Goal: Obtain resource: Obtain resource

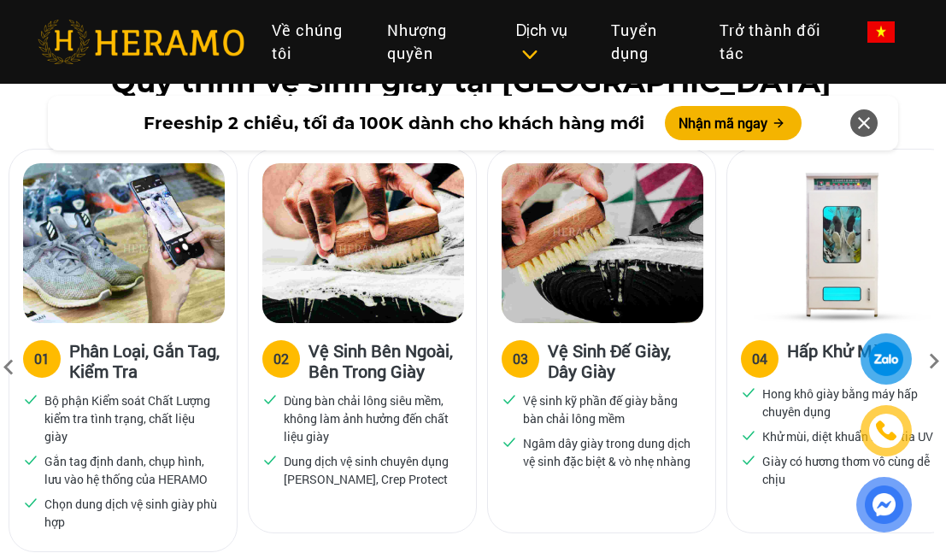
scroll to position [1104, 2]
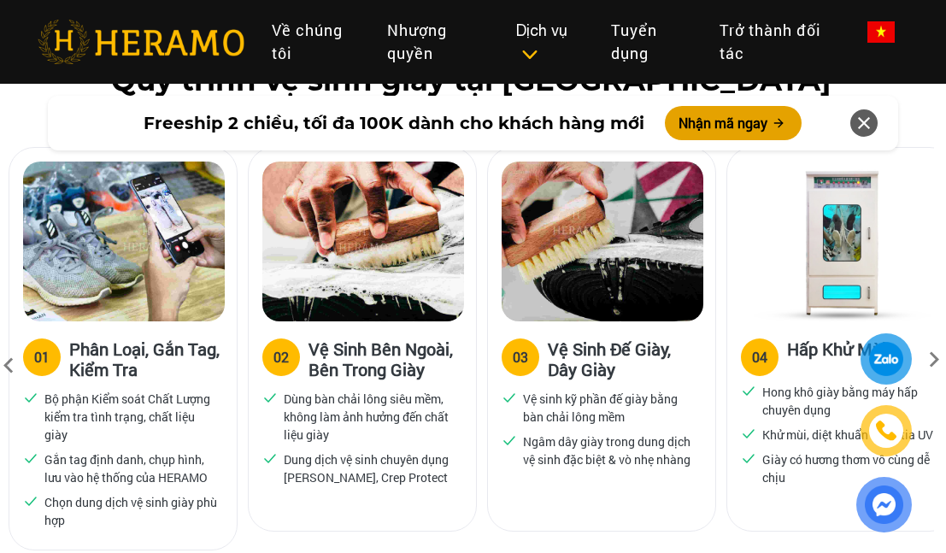
click at [768, 129] on button "Nhận mã ngay" at bounding box center [733, 123] width 137 height 34
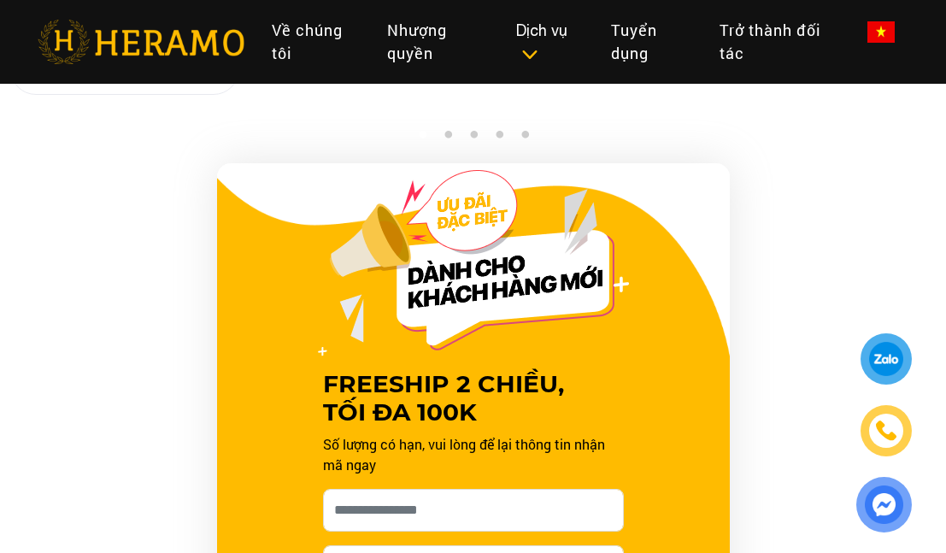
scroll to position [1742, 0]
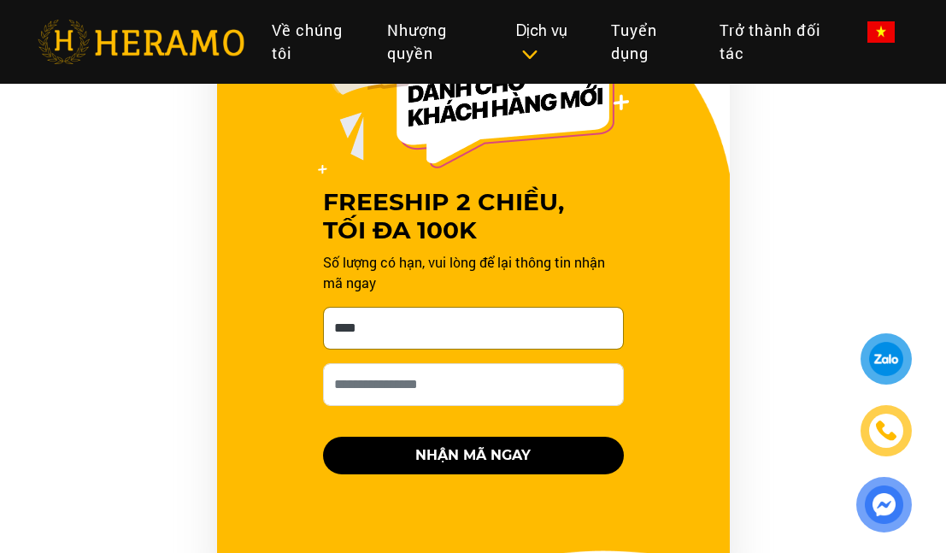
type input "****"
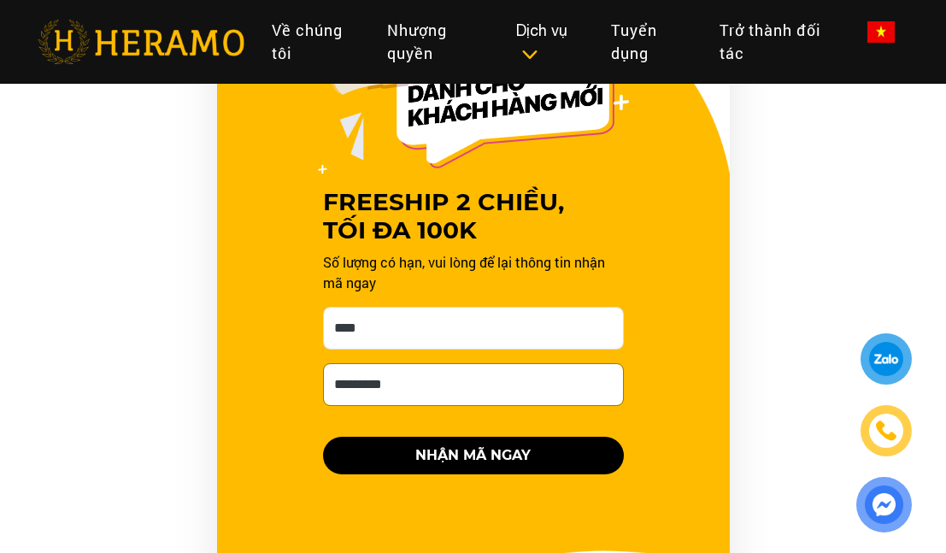
type input "**********"
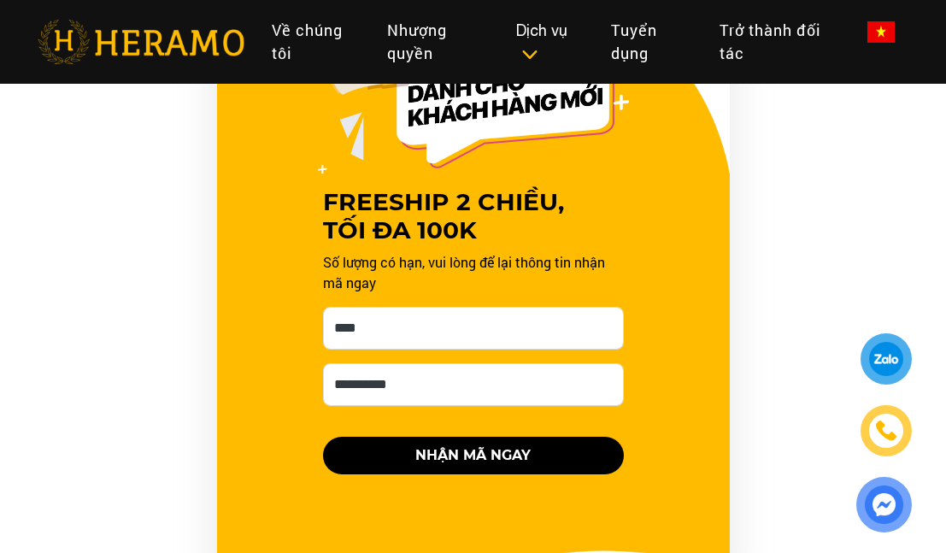
click at [488, 474] on button "NHẬN MÃ NGAY" at bounding box center [473, 456] width 301 height 38
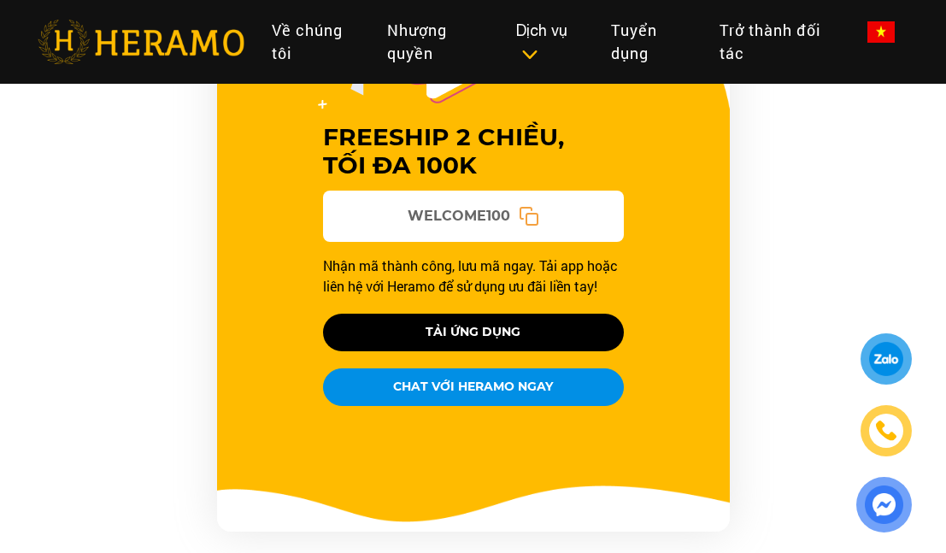
scroll to position [1808, 0]
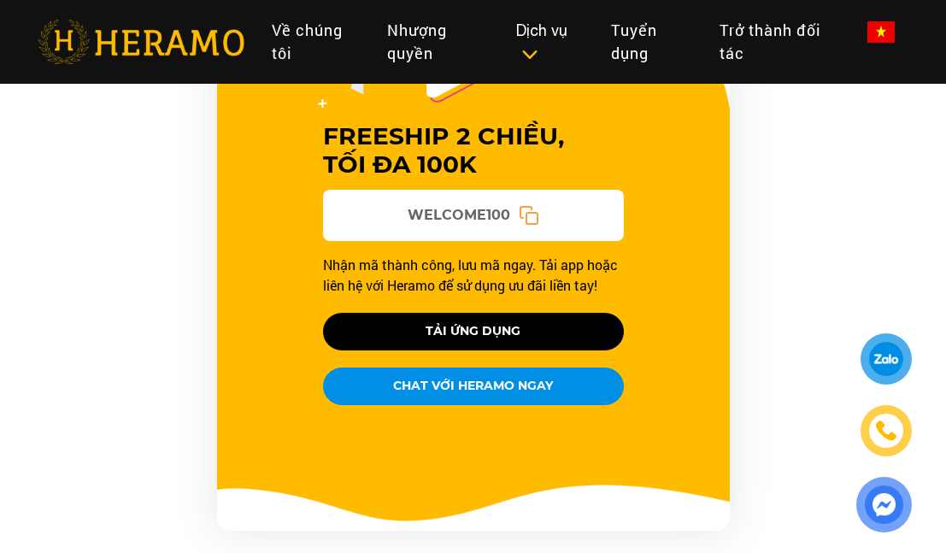
click at [438, 405] on button "CHAT VỚI HERAMO NGAY" at bounding box center [473, 387] width 301 height 38
click at [887, 364] on div at bounding box center [886, 358] width 41 height 41
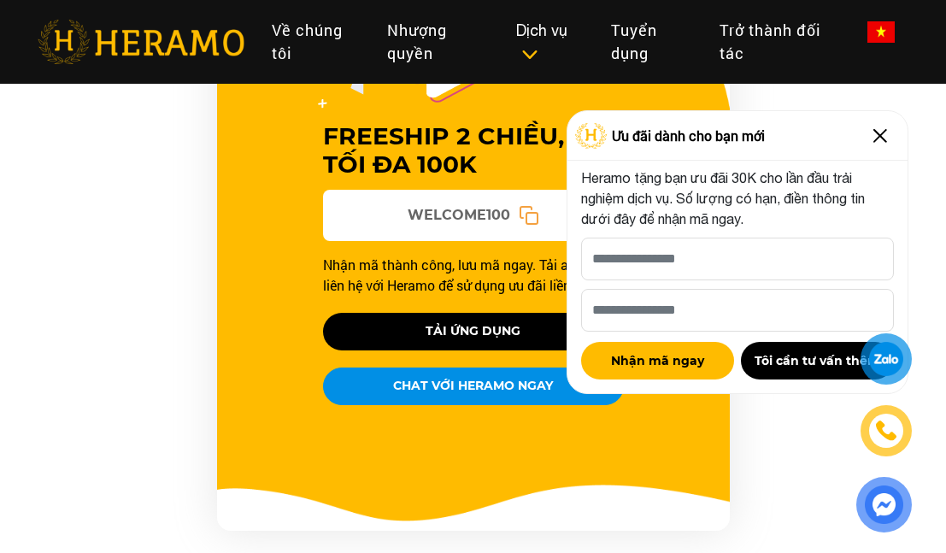
click at [886, 137] on img at bounding box center [880, 135] width 27 height 27
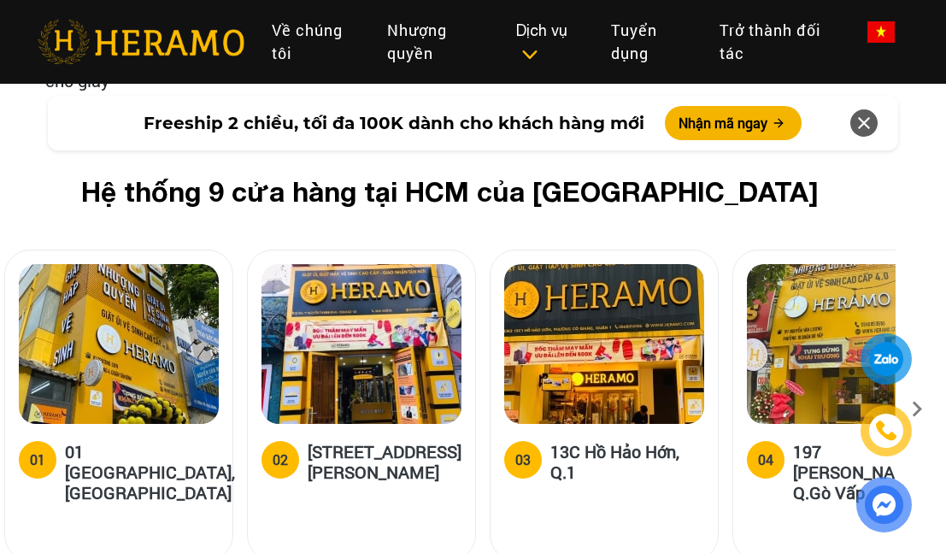
scroll to position [7536, 38]
click at [921, 409] on icon at bounding box center [917, 414] width 31 height 11
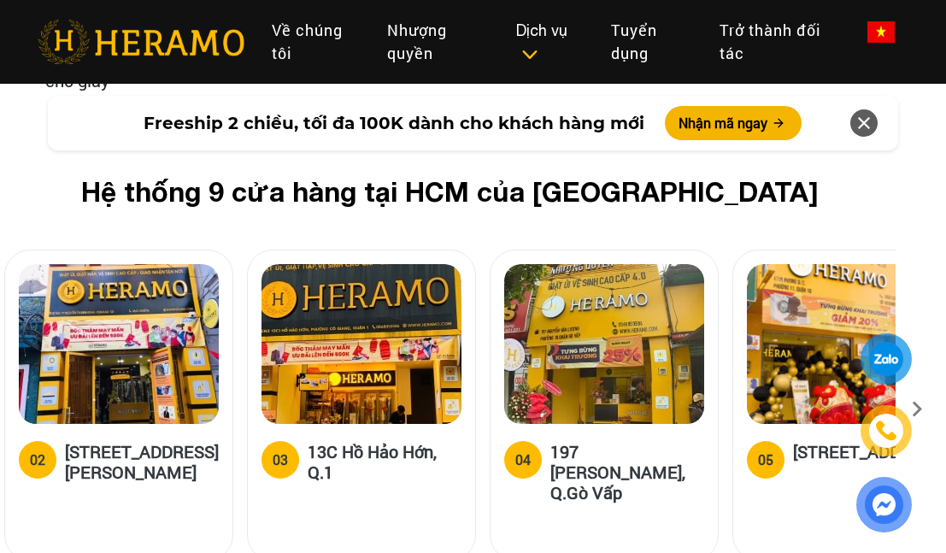
click at [921, 409] on icon at bounding box center [917, 414] width 31 height 11
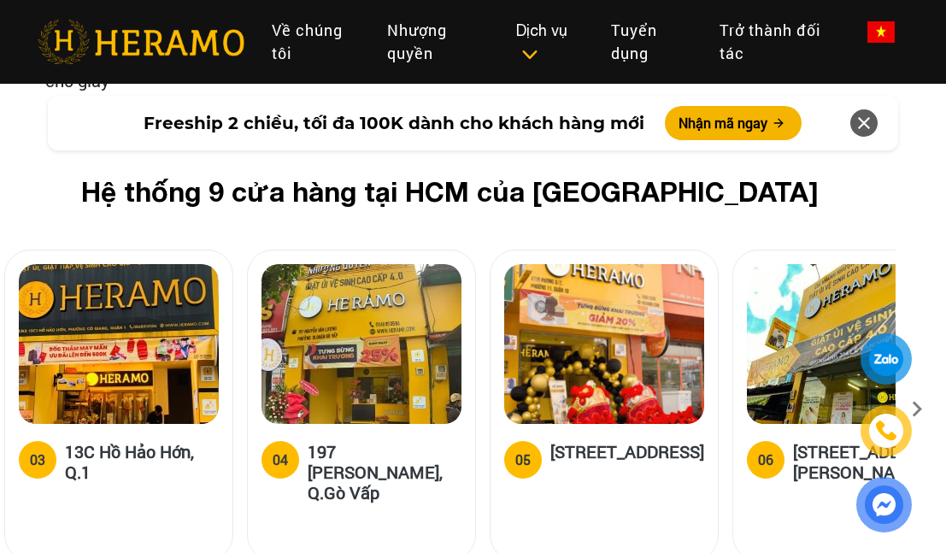
click at [921, 409] on icon at bounding box center [917, 414] width 31 height 11
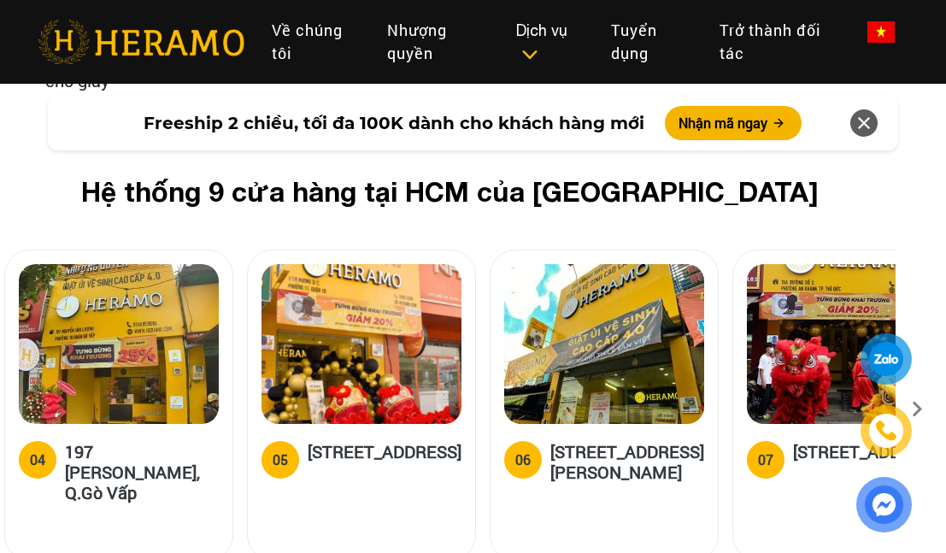
click at [921, 409] on icon at bounding box center [917, 414] width 31 height 11
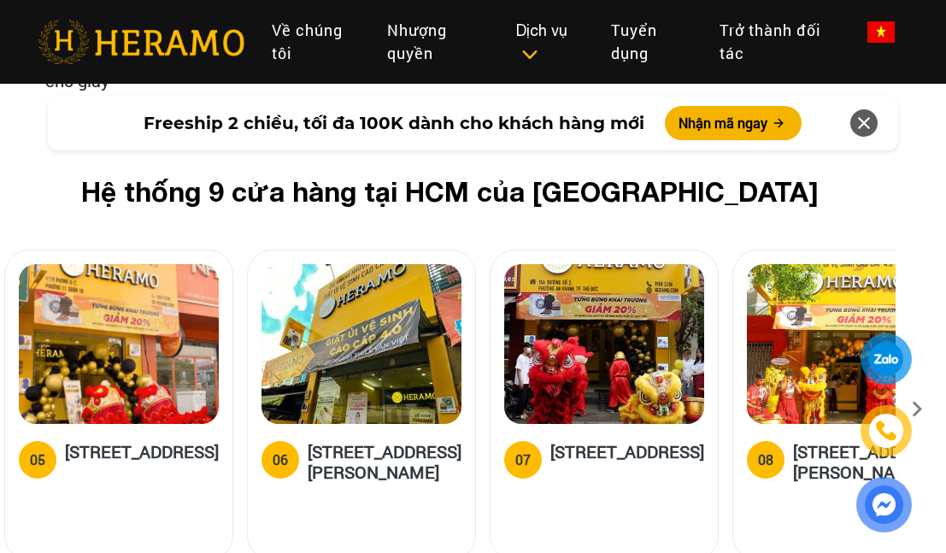
click at [921, 409] on icon at bounding box center [917, 414] width 31 height 11
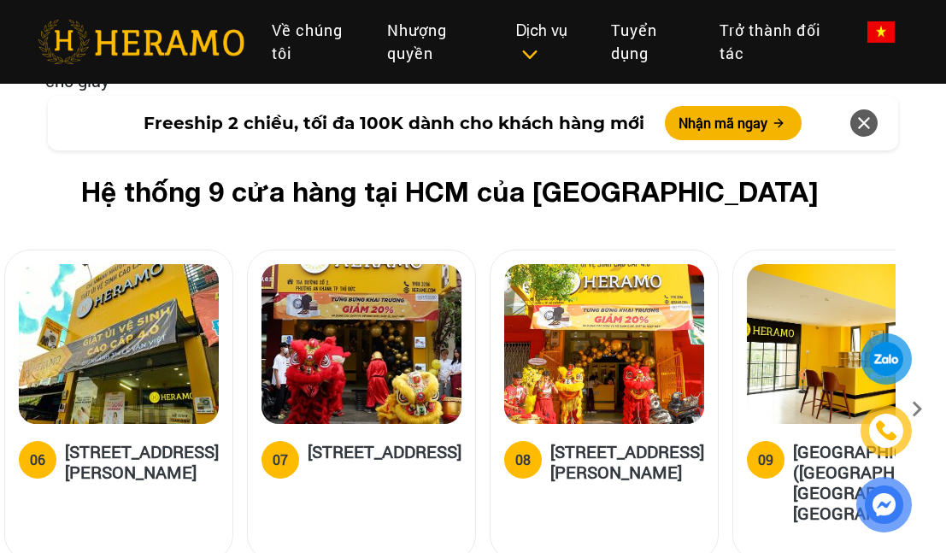
click at [921, 409] on icon at bounding box center [917, 414] width 31 height 11
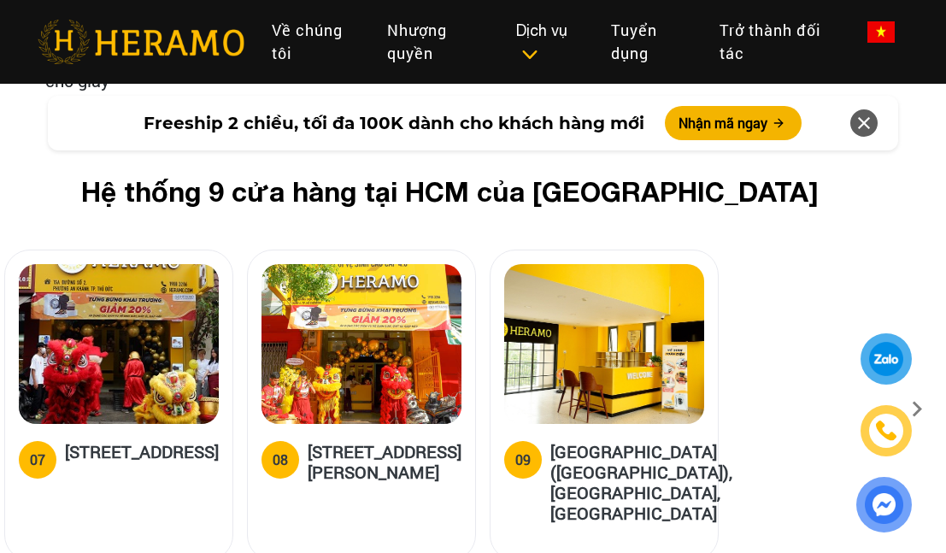
click at [921, 409] on icon at bounding box center [917, 414] width 31 height 11
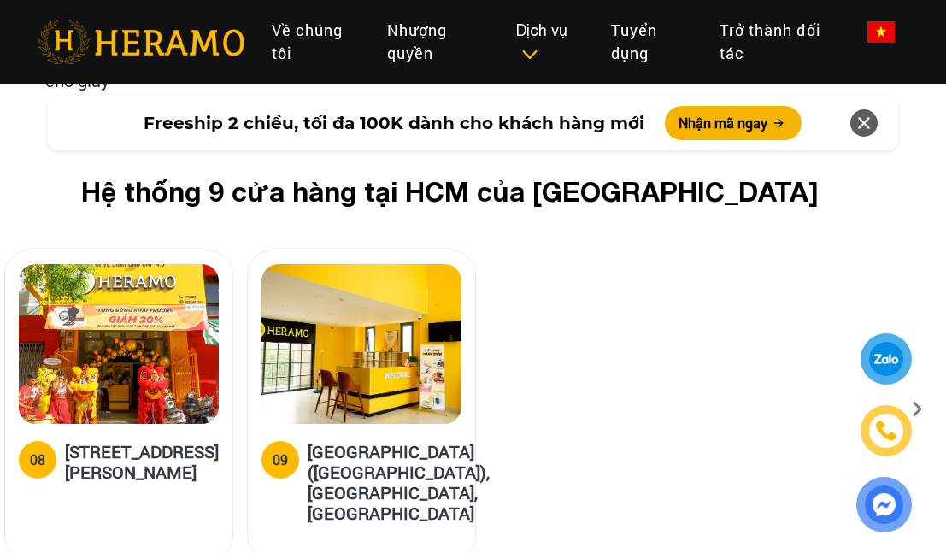
click at [921, 409] on icon at bounding box center [917, 414] width 31 height 11
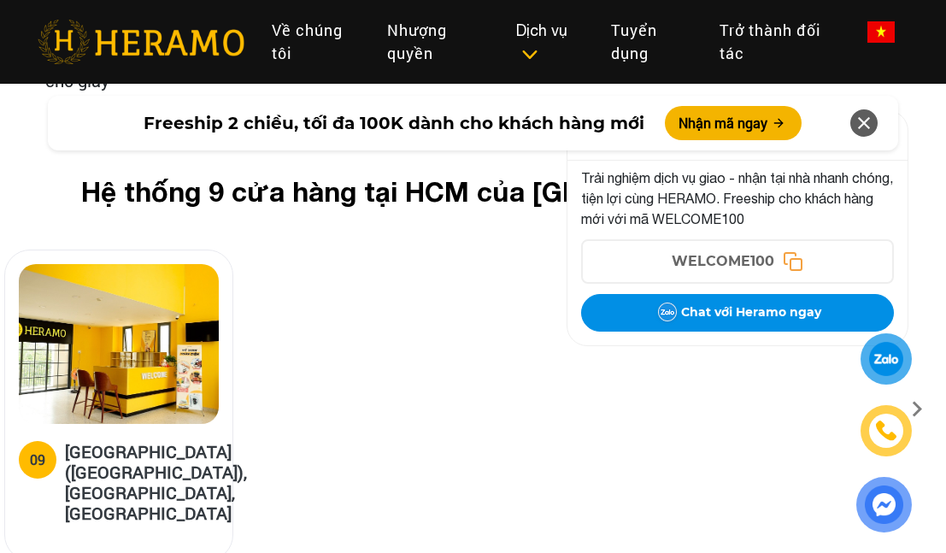
scroll to position [7536, 0]
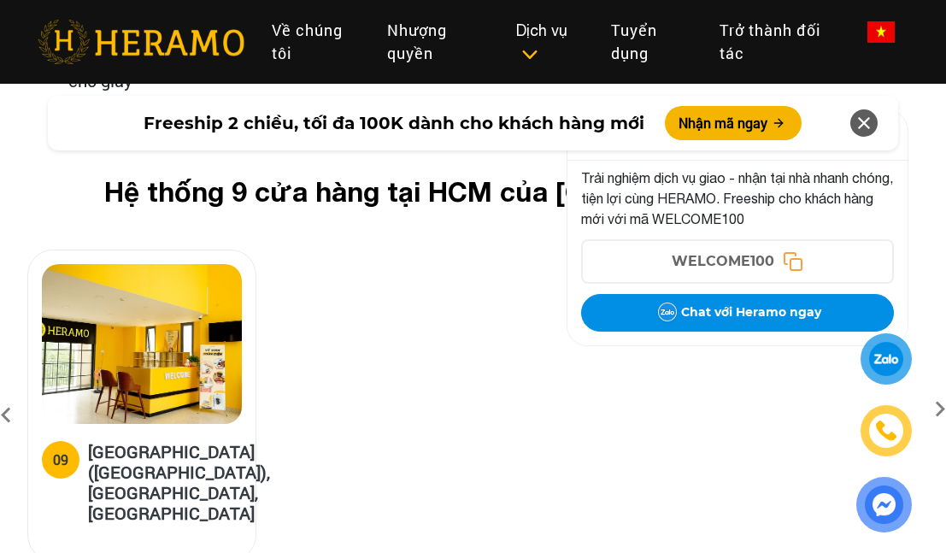
click at [16, 392] on icon at bounding box center [6, 415] width 31 height 46
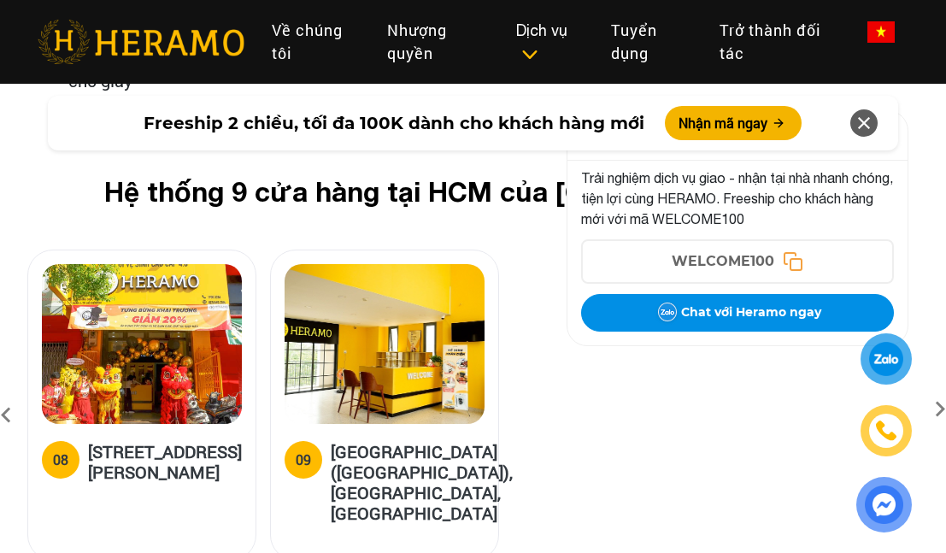
click at [16, 392] on icon at bounding box center [6, 415] width 31 height 46
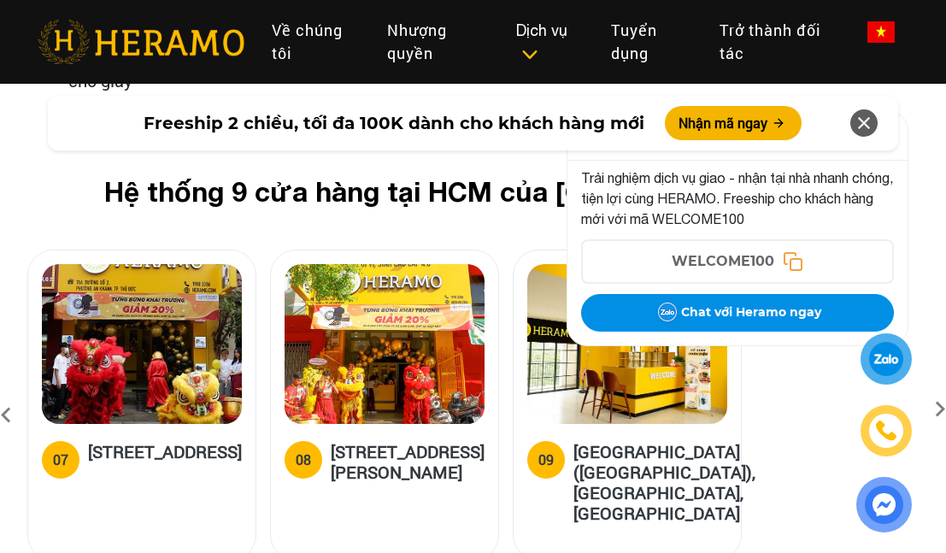
click at [17, 392] on icon at bounding box center [6, 415] width 31 height 46
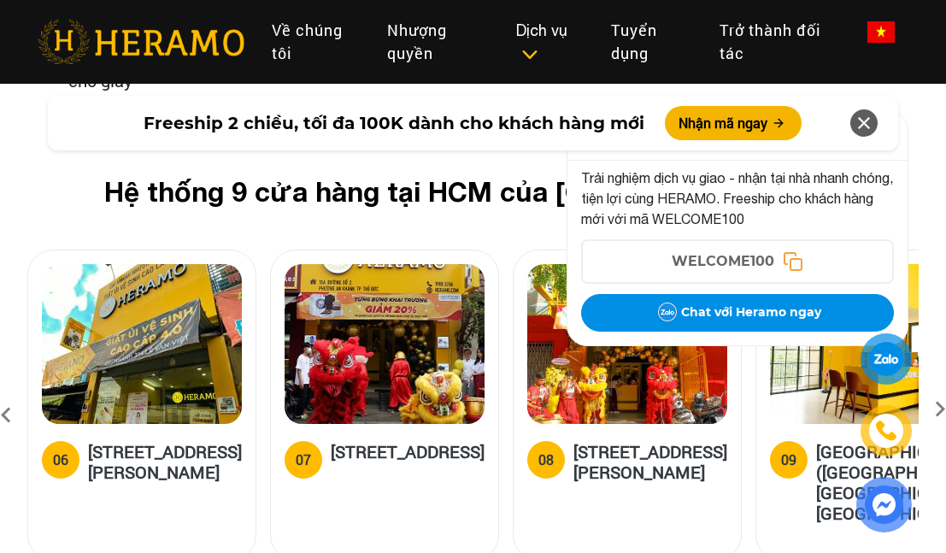
click at [17, 392] on icon at bounding box center [6, 415] width 31 height 46
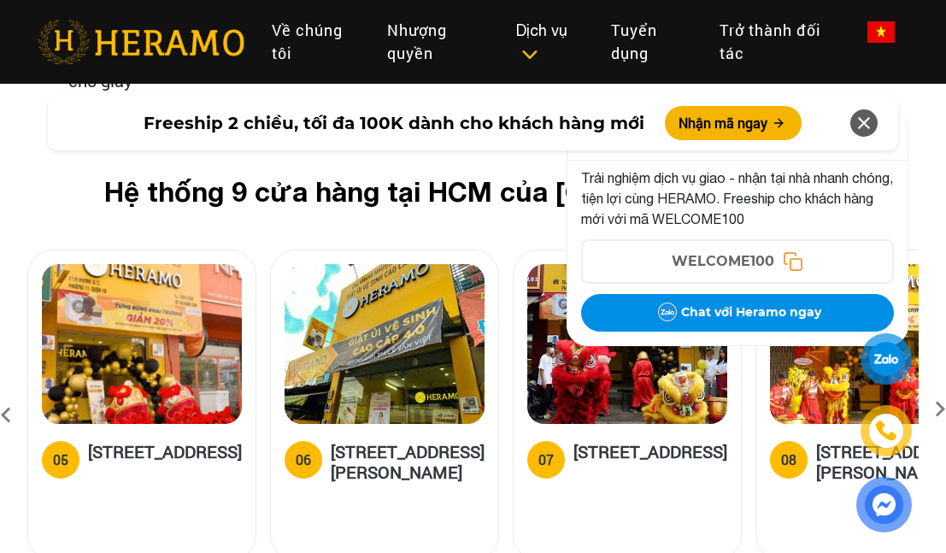
click at [17, 392] on icon at bounding box center [6, 415] width 31 height 46
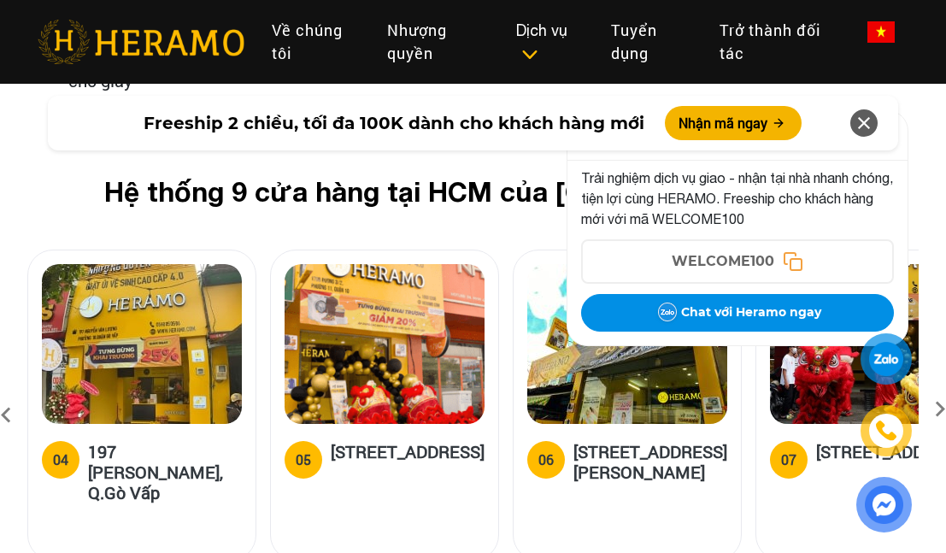
click at [17, 392] on icon at bounding box center [6, 415] width 31 height 46
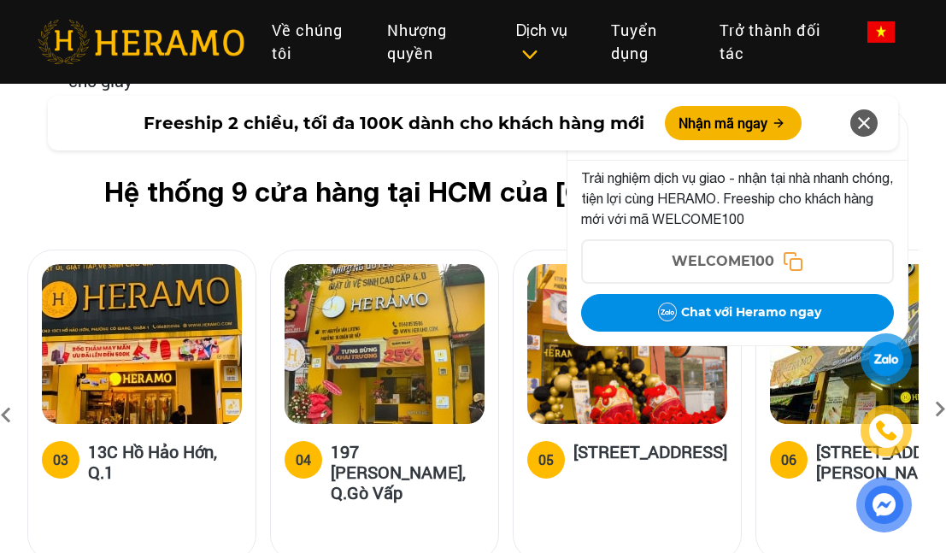
click at [17, 392] on icon at bounding box center [6, 415] width 31 height 46
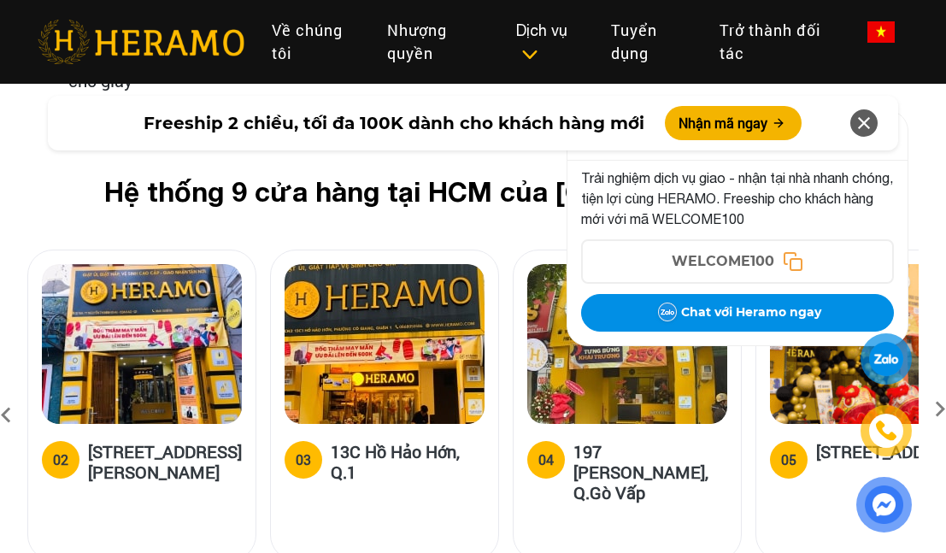
click at [19, 392] on icon at bounding box center [6, 415] width 31 height 46
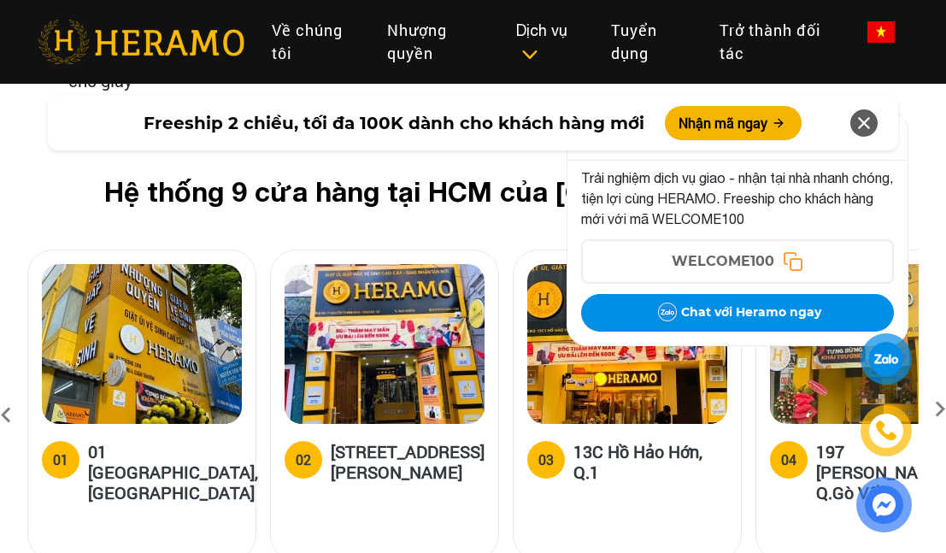
click at [19, 392] on icon at bounding box center [6, 415] width 31 height 46
click at [862, 124] on icon at bounding box center [864, 123] width 21 height 31
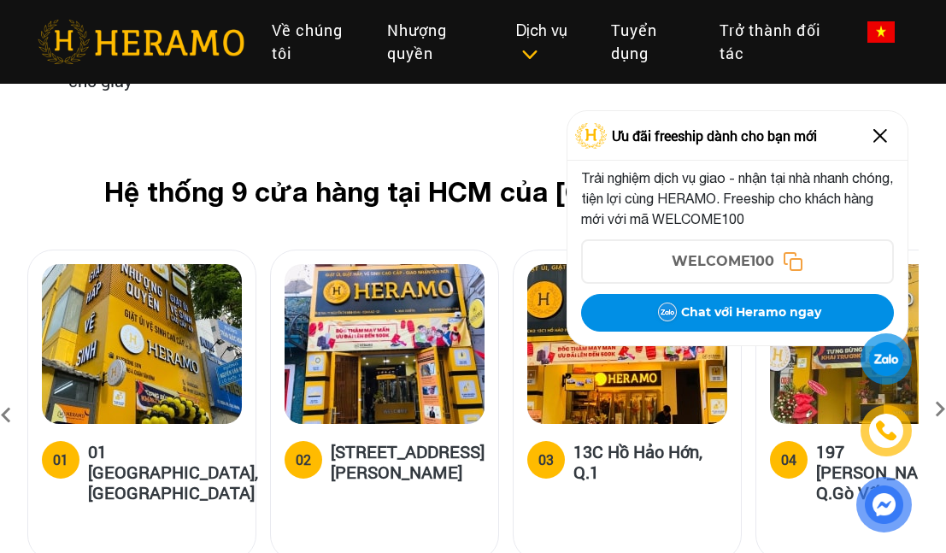
click at [879, 133] on img at bounding box center [880, 135] width 27 height 27
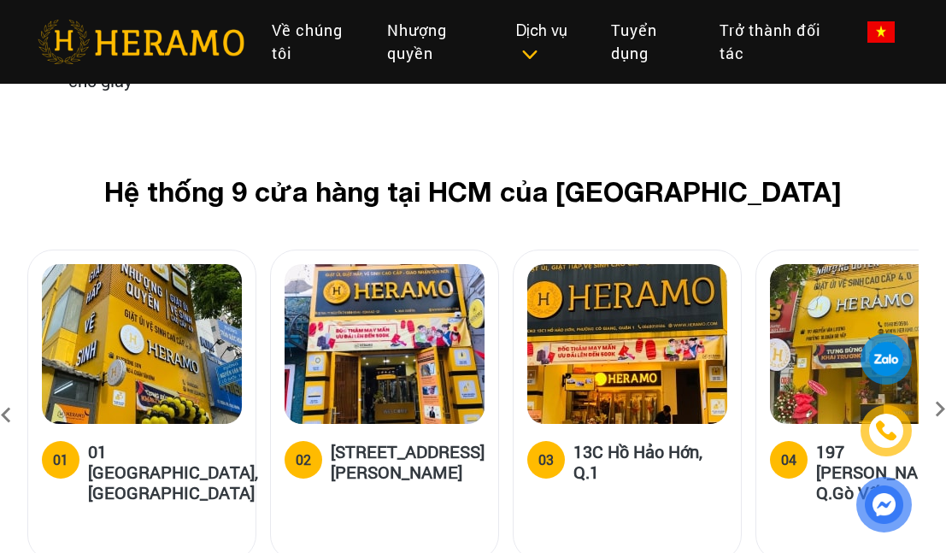
click at [649, 441] on h5 "13C Hồ Hảo Hớn, Q.1" at bounding box center [651, 461] width 154 height 41
click at [362, 264] on img at bounding box center [385, 344] width 200 height 160
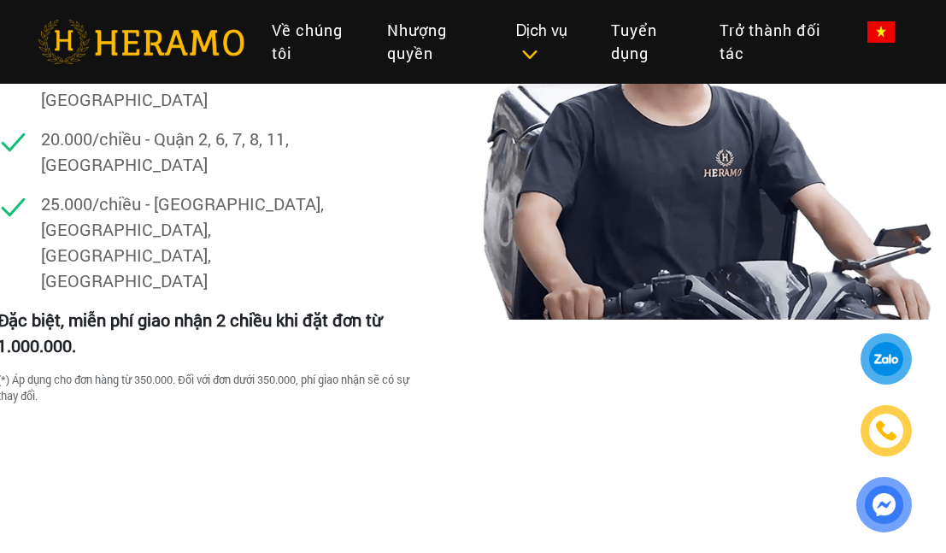
scroll to position [5624, 3]
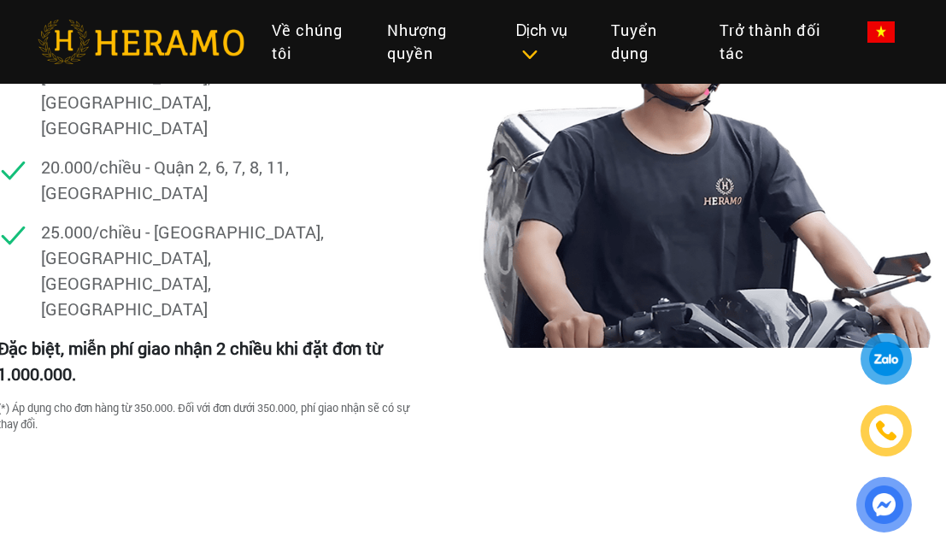
click at [899, 357] on div at bounding box center [886, 358] width 34 height 33
